Goal: Information Seeking & Learning: Learn about a topic

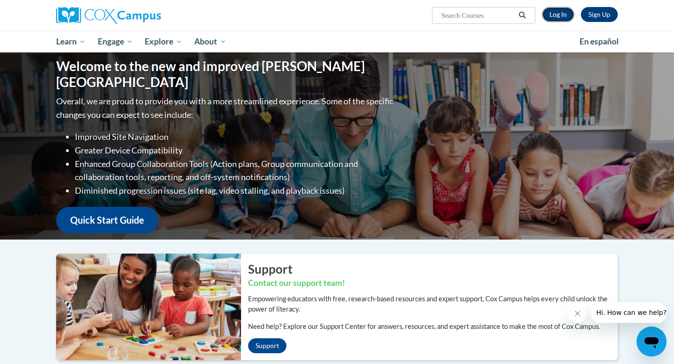
click at [565, 21] on link "Log In" at bounding box center [558, 14] width 32 height 15
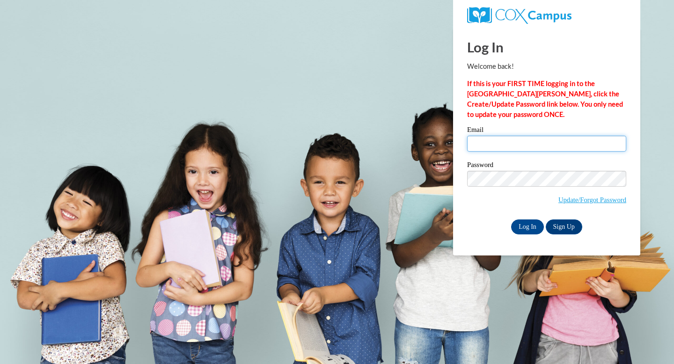
click at [573, 146] on input "Email" at bounding box center [546, 144] width 159 height 16
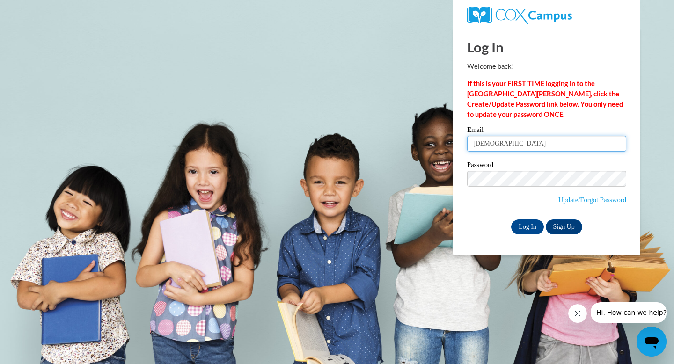
type input "caitlin.kennedy@franklin.k12.wi.us"
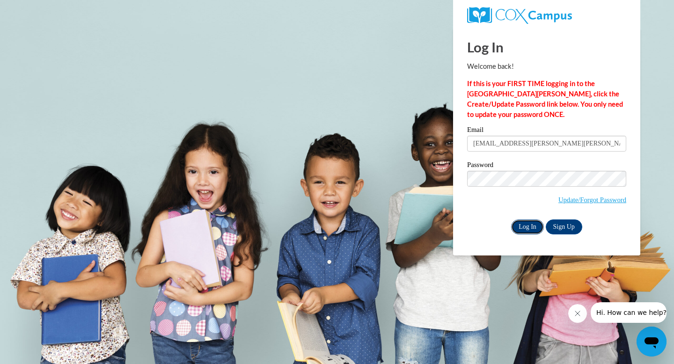
click at [523, 226] on input "Log In" at bounding box center [527, 226] width 33 height 15
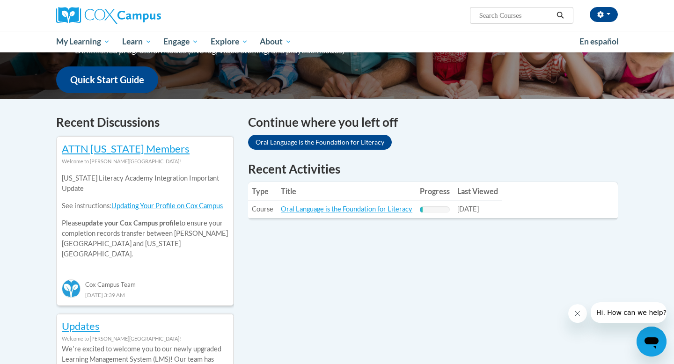
scroll to position [232, 0]
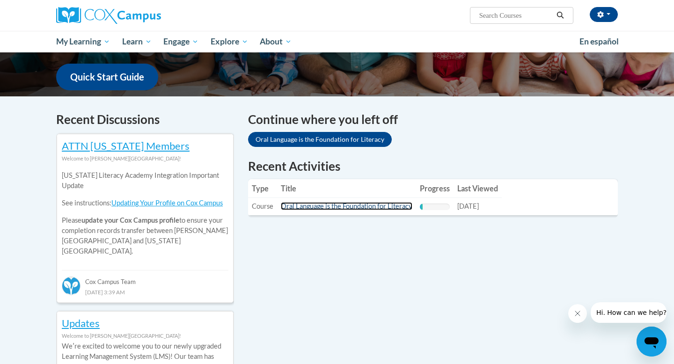
click at [379, 210] on link "Oral Language is the Foundation for Literacy" at bounding box center [346, 206] width 131 height 8
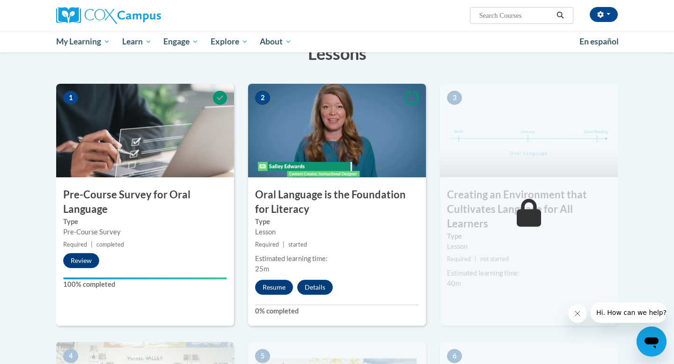
scroll to position [161, 0]
click at [268, 287] on button "Resume" at bounding box center [274, 286] width 38 height 15
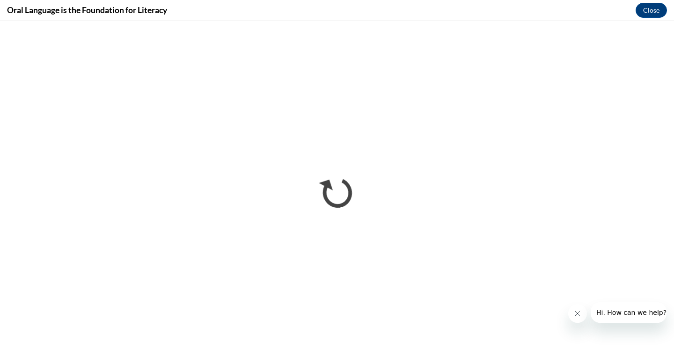
scroll to position [0, 0]
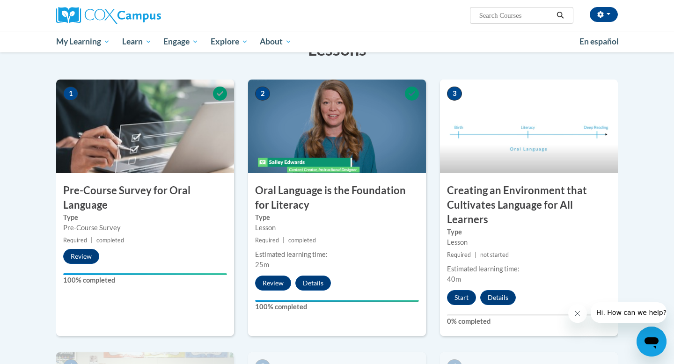
scroll to position [164, 0]
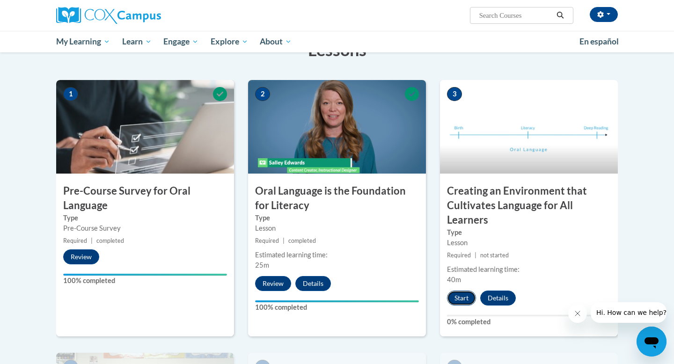
click at [459, 299] on button "Start" at bounding box center [461, 298] width 29 height 15
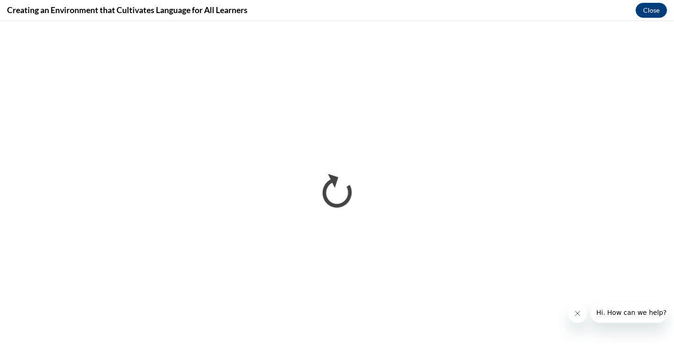
scroll to position [0, 0]
click at [576, 313] on icon "Close message from company" at bounding box center [577, 313] width 7 height 7
click at [432, 15] on div "Creating an Environment that Cultivates Language for All Learners Close" at bounding box center [337, 10] width 674 height 21
